Goal: Navigation & Orientation: Find specific page/section

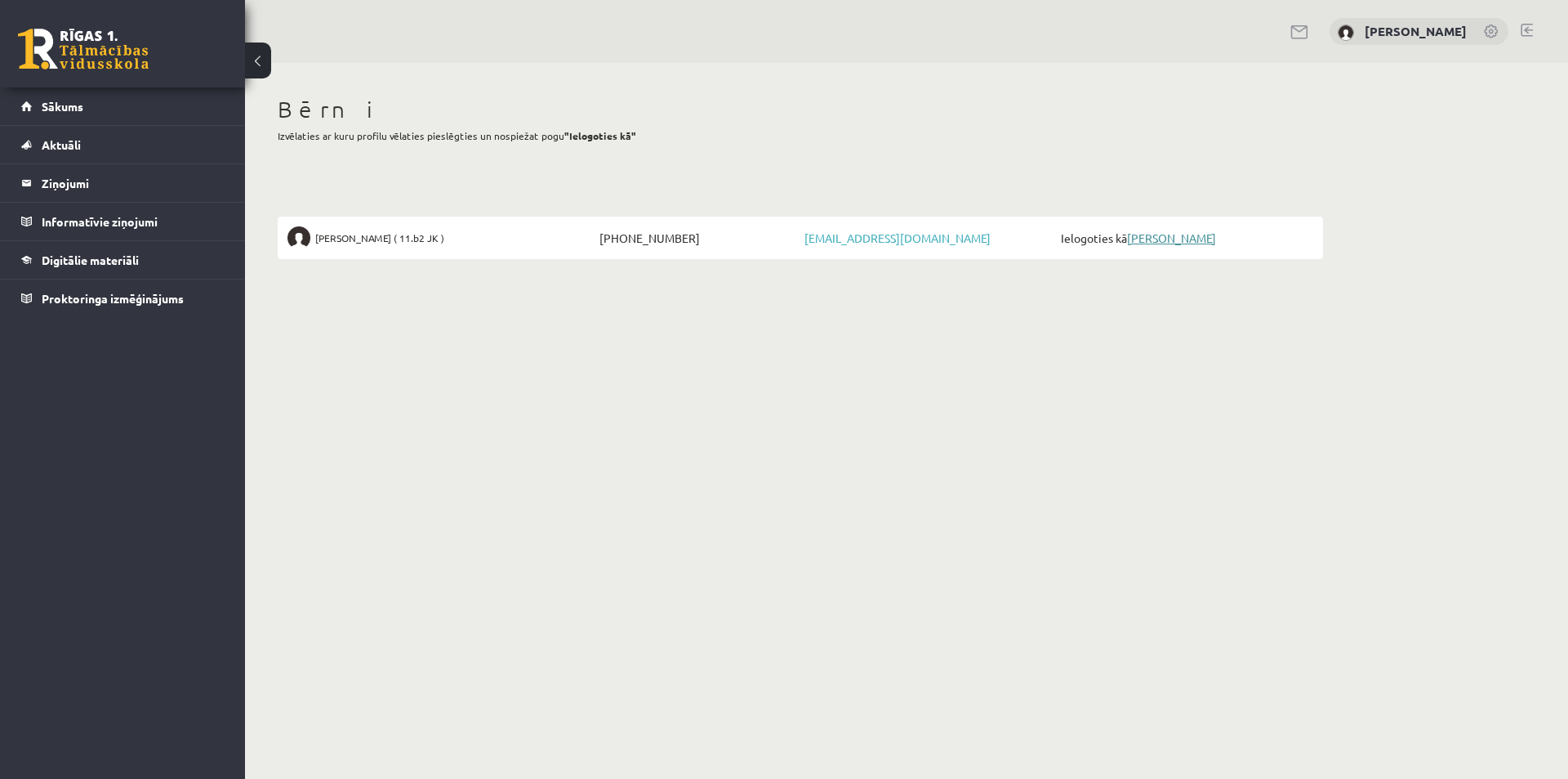
click at [1146, 233] on link "[PERSON_NAME]" at bounding box center [1172, 238] width 89 height 15
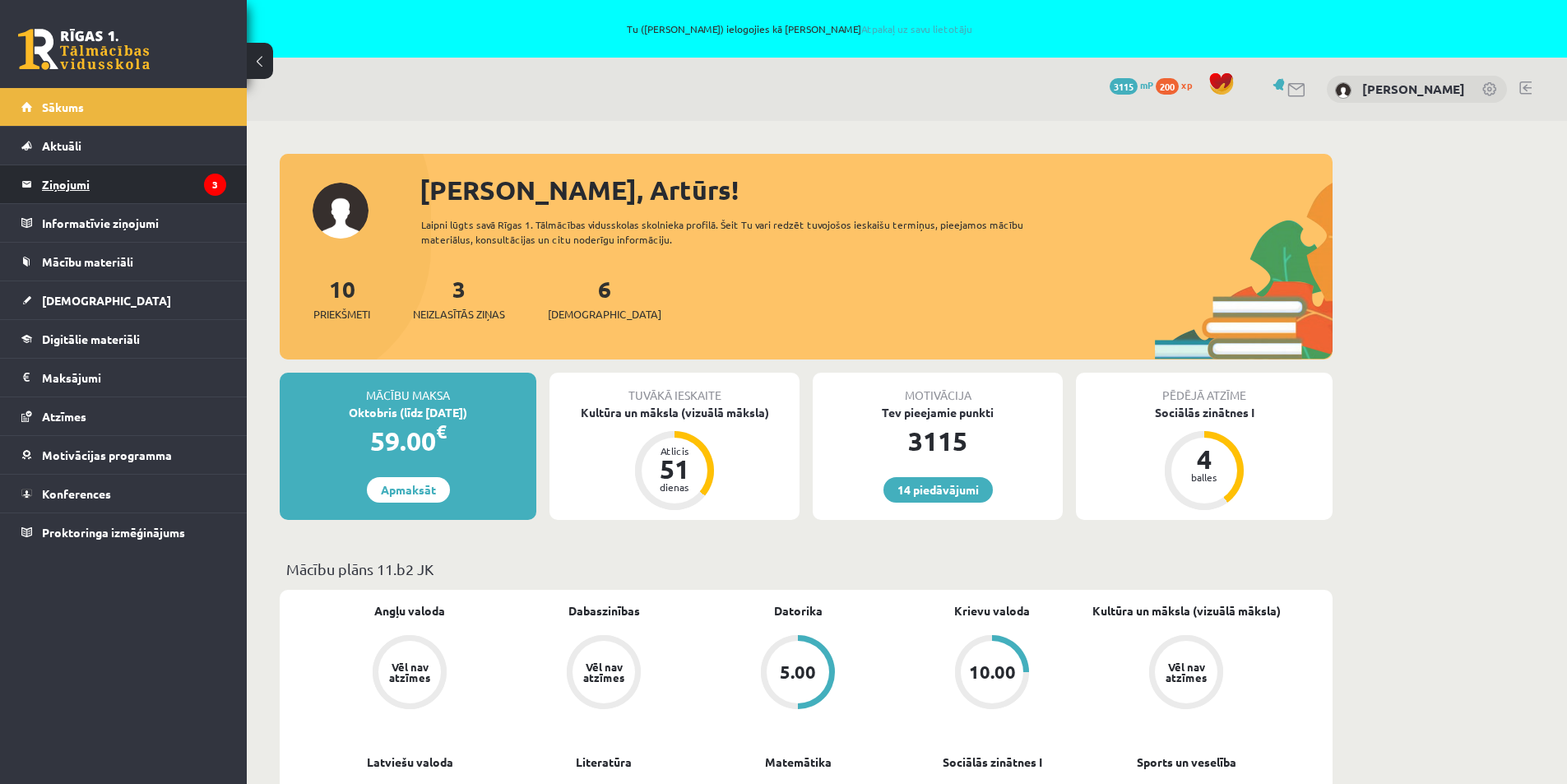
click at [125, 188] on legend "Ziņojumi 3" at bounding box center [134, 183] width 184 height 38
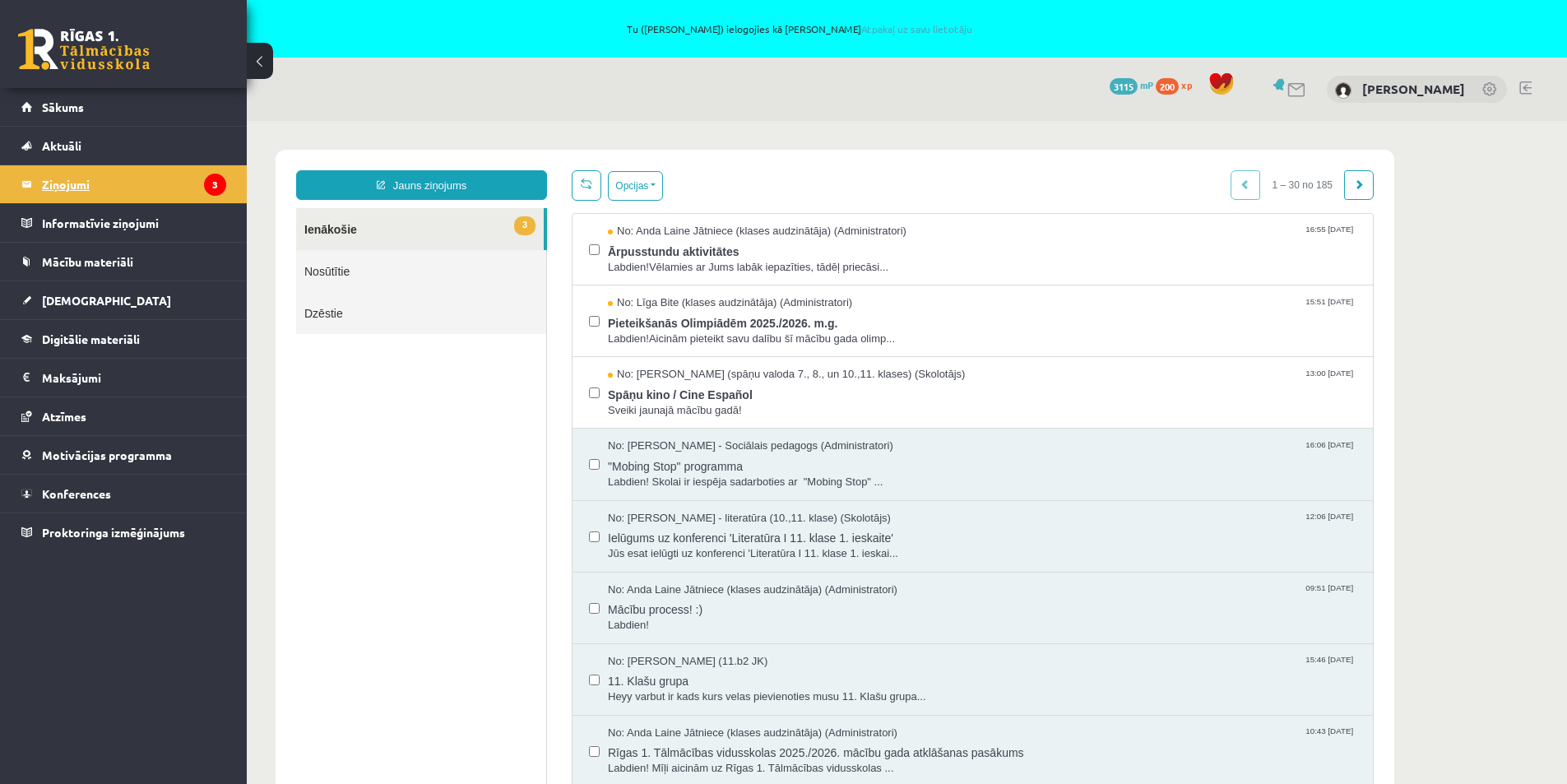
click at [75, 182] on legend "Ziņojumi 3" at bounding box center [134, 183] width 184 height 38
click at [69, 256] on span "Mācību materiāli" at bounding box center [88, 261] width 92 height 15
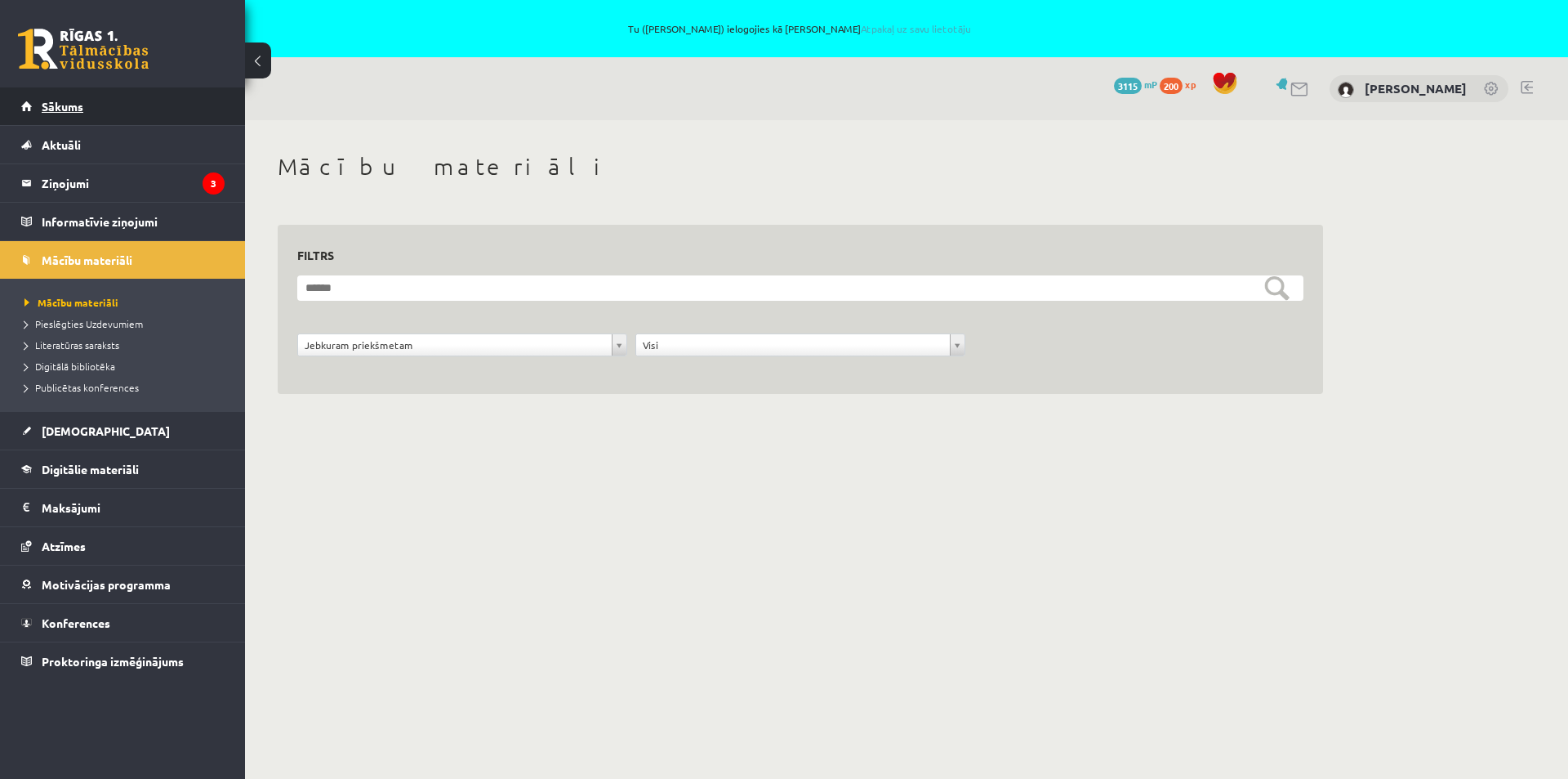
click at [76, 108] on span "Sākums" at bounding box center [63, 107] width 42 height 15
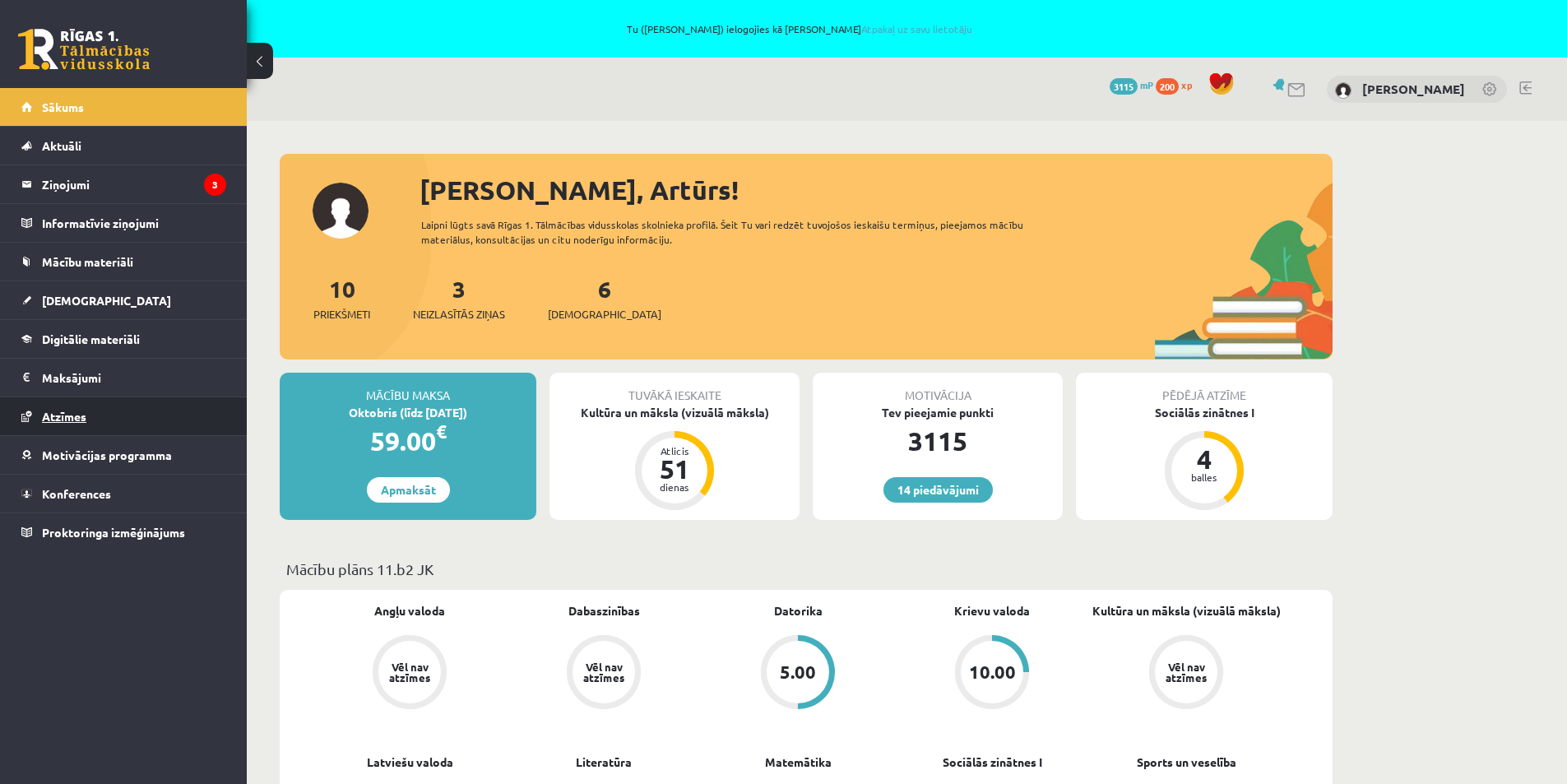
click at [51, 432] on link "Atzīmes" at bounding box center [123, 415] width 205 height 38
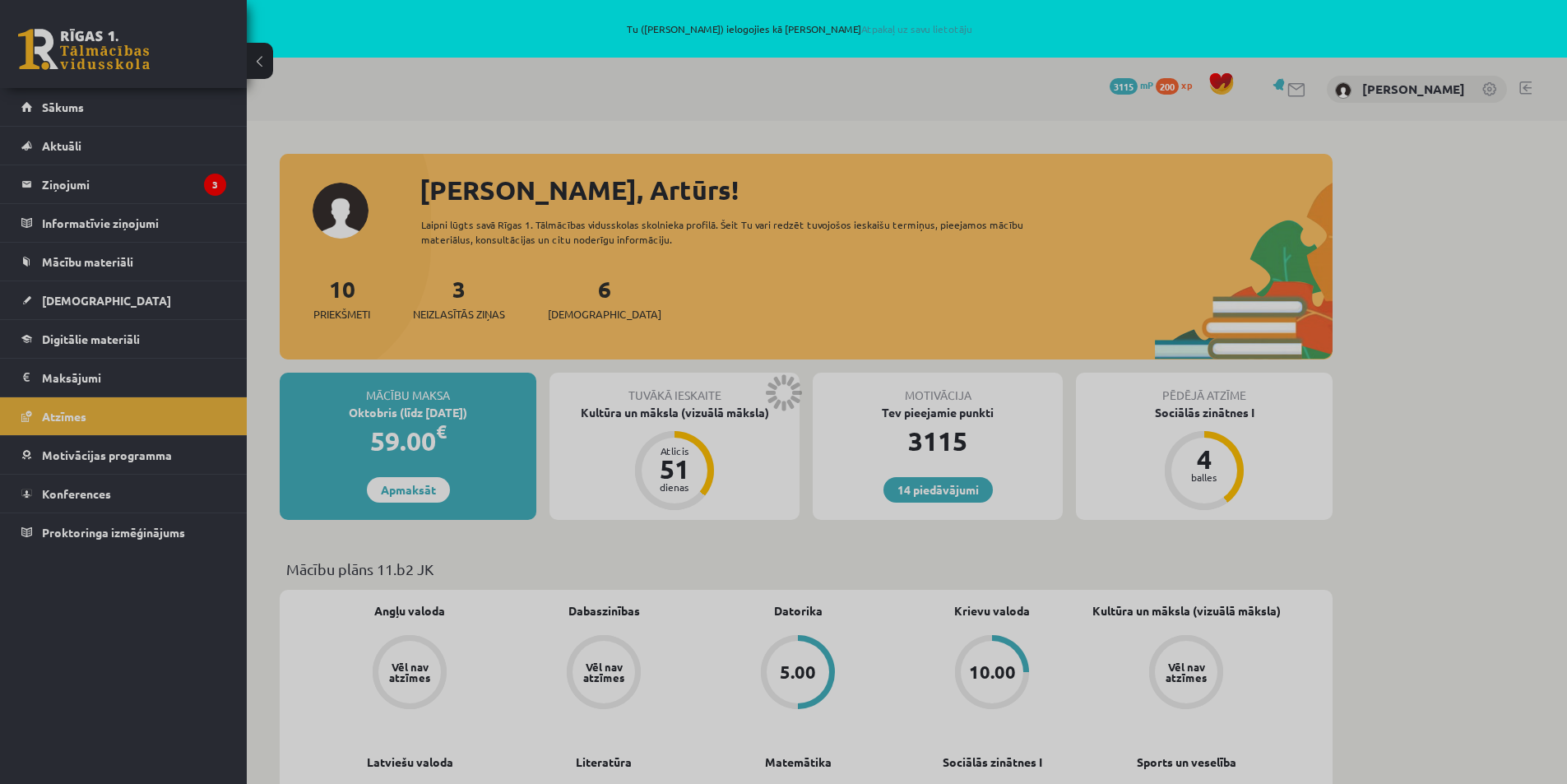
click at [51, 416] on div at bounding box center [784, 392] width 1567 height 784
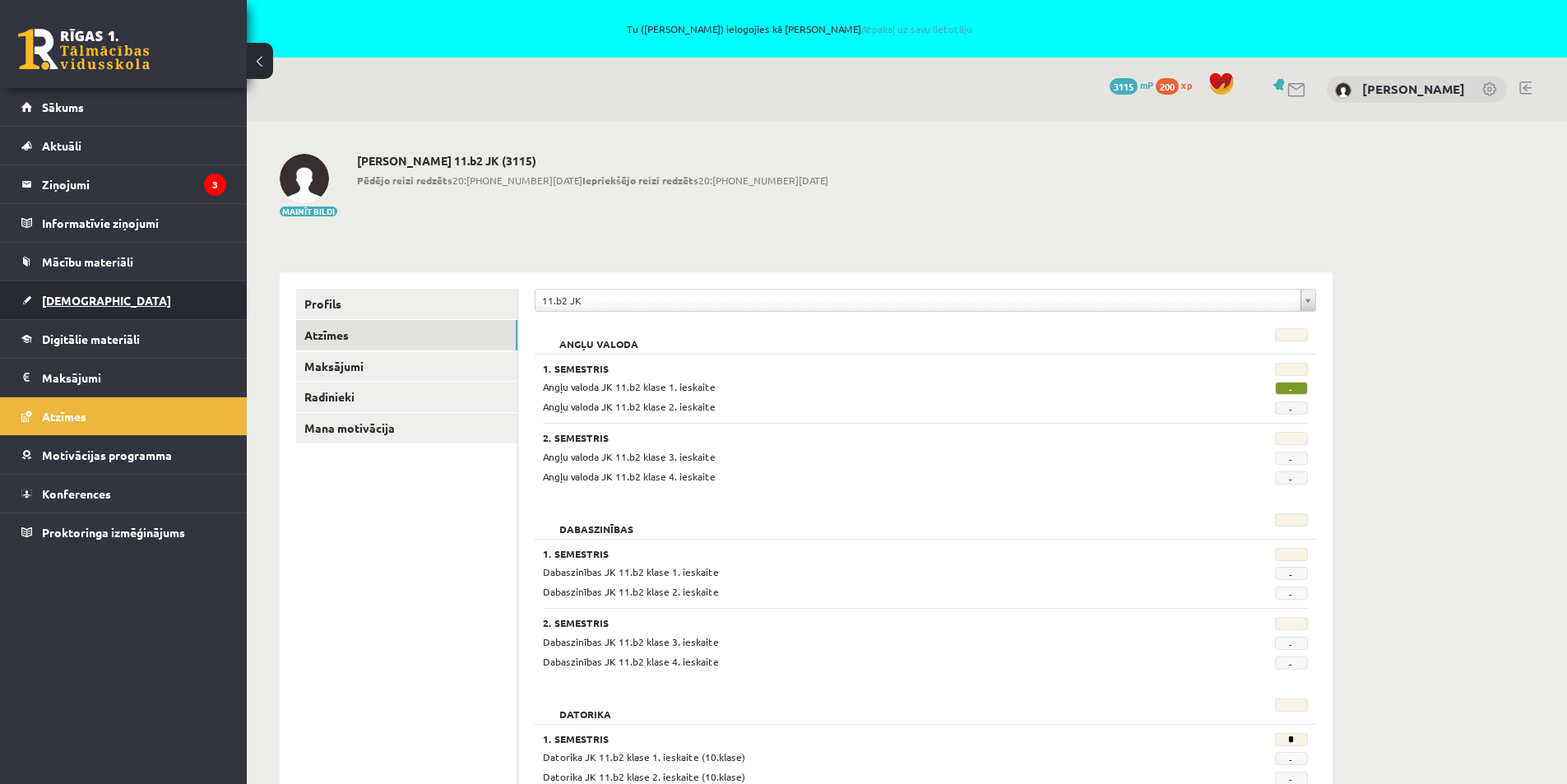
click at [63, 304] on span "[DEMOGRAPHIC_DATA]" at bounding box center [106, 300] width 129 height 15
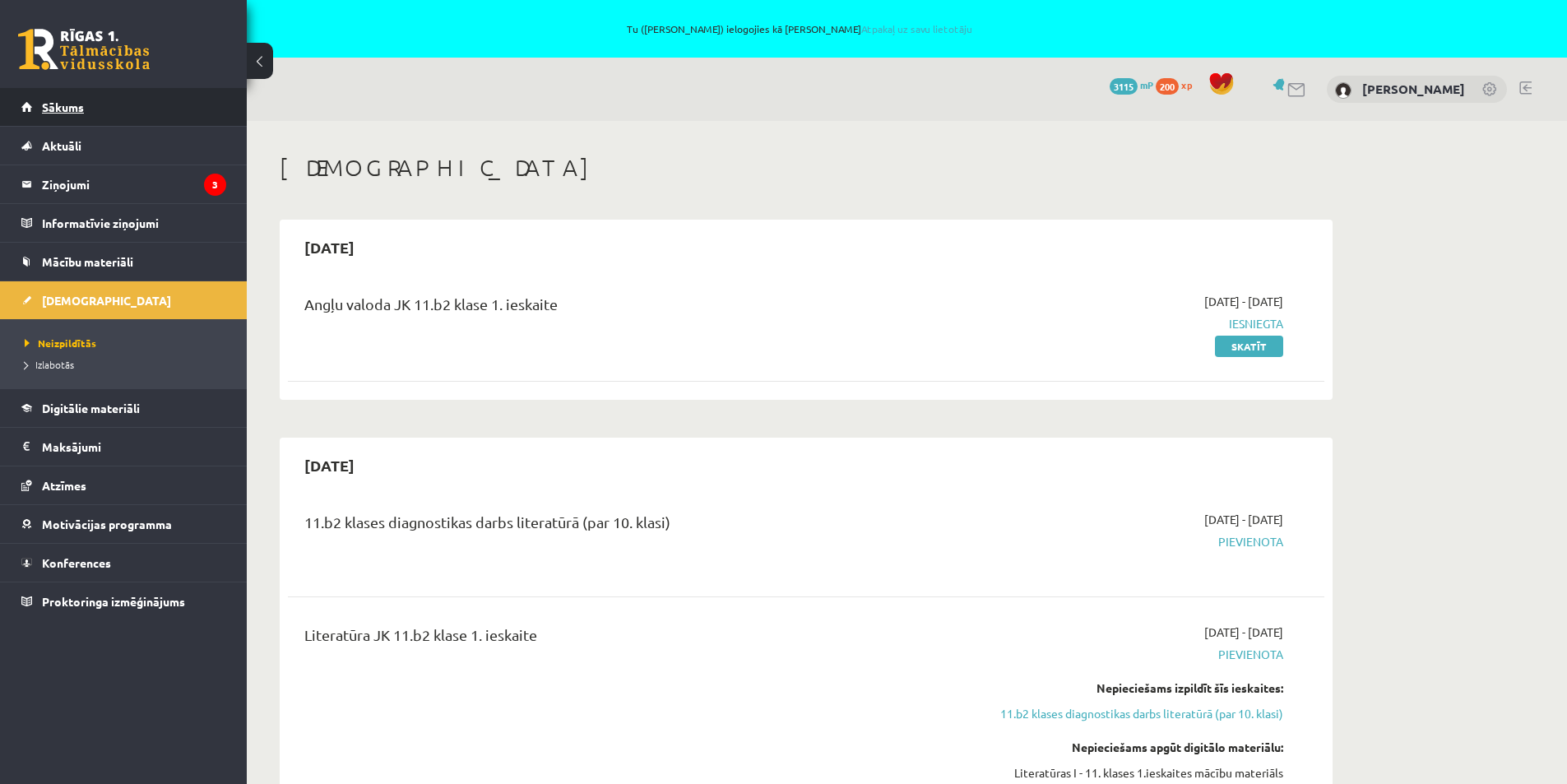
click at [83, 111] on span "Sākums" at bounding box center [63, 107] width 42 height 15
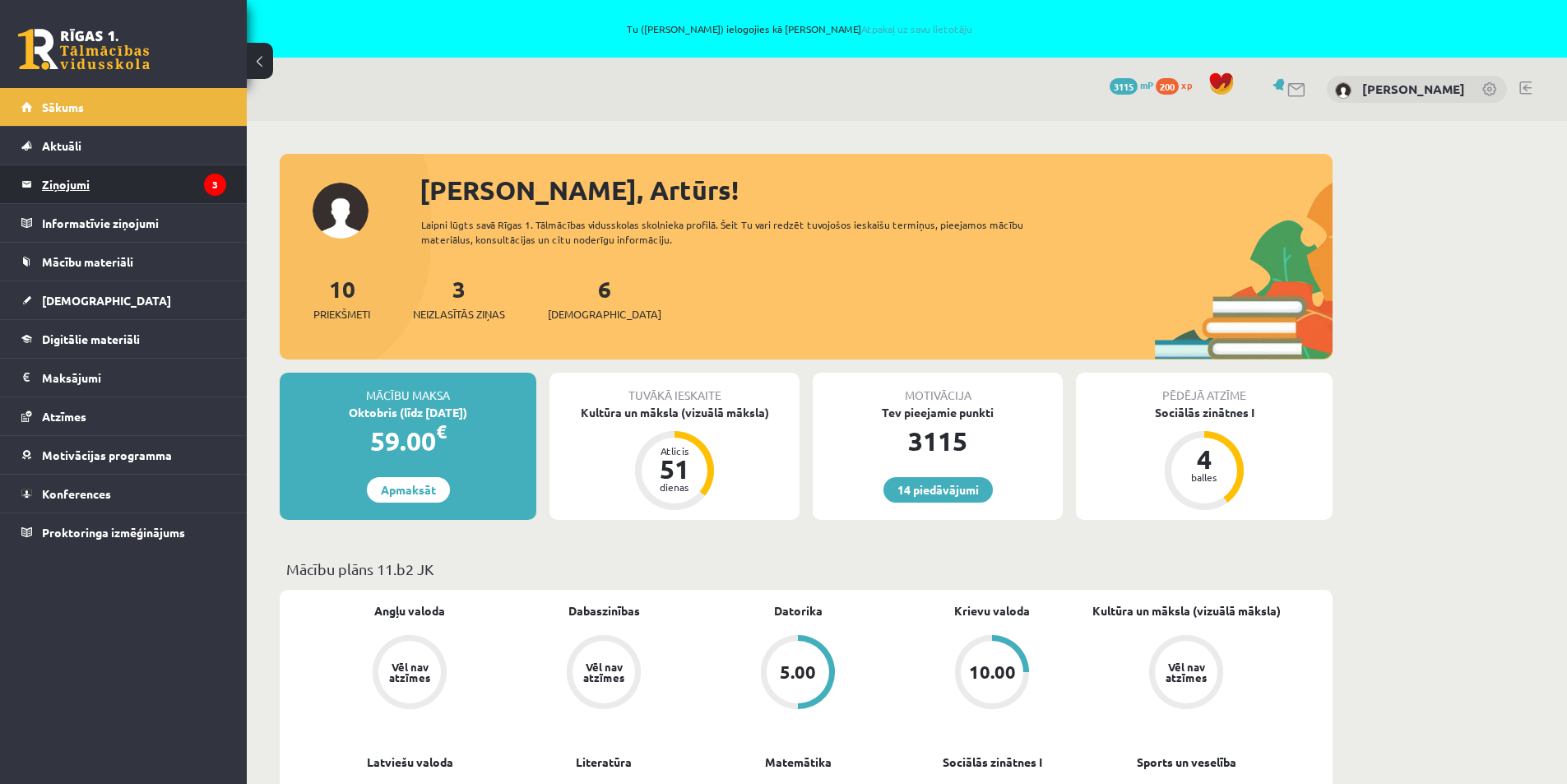
click at [64, 180] on legend "Ziņojumi 3" at bounding box center [134, 183] width 184 height 38
